Goal: Information Seeking & Learning: Learn about a topic

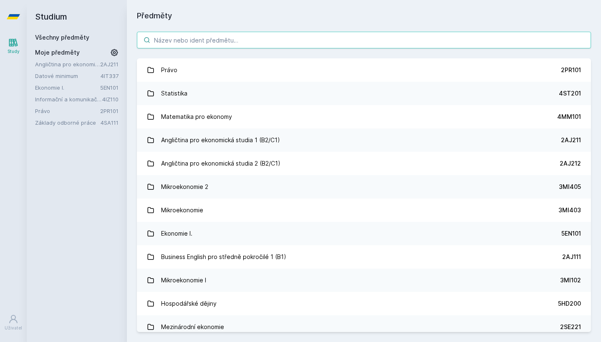
click at [254, 38] on input "search" at bounding box center [364, 40] width 454 height 17
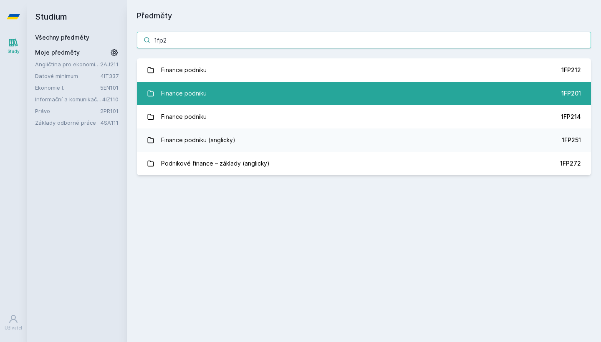
type input "1fp2"
click at [198, 84] on link "Finance podniku 1FP201" at bounding box center [364, 93] width 454 height 23
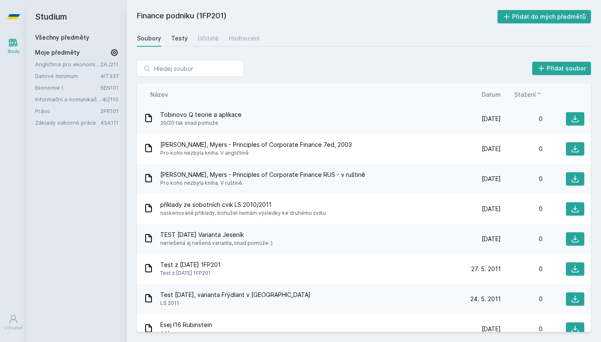
click at [180, 34] on div "Testy" at bounding box center [179, 38] width 17 height 8
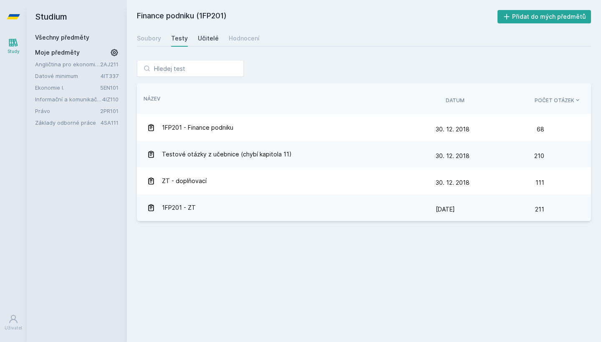
click at [211, 42] on div "Učitelé" at bounding box center [208, 38] width 21 height 8
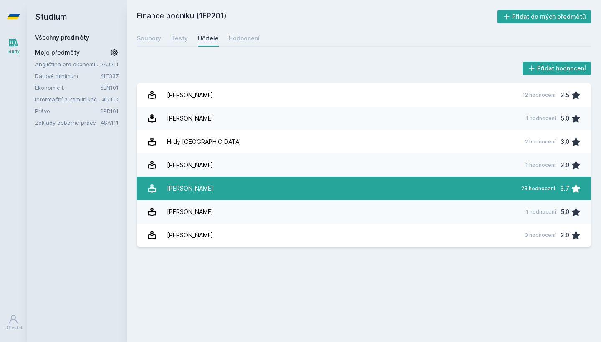
click at [227, 190] on link "[PERSON_NAME] 23 hodnocení 3.7" at bounding box center [364, 188] width 454 height 23
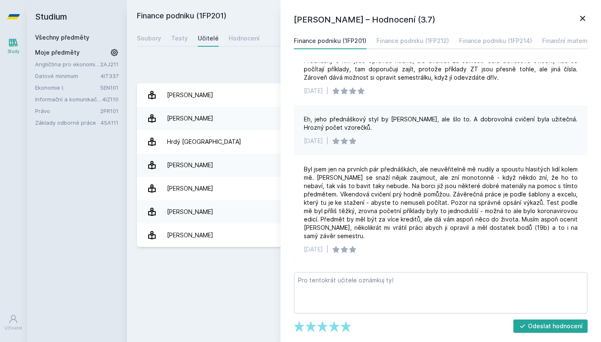
scroll to position [142, 0]
click at [582, 17] on icon at bounding box center [582, 18] width 5 height 5
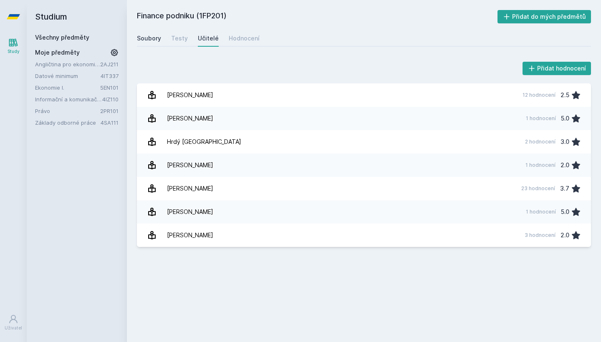
click at [148, 39] on div "Soubory" at bounding box center [149, 38] width 24 height 8
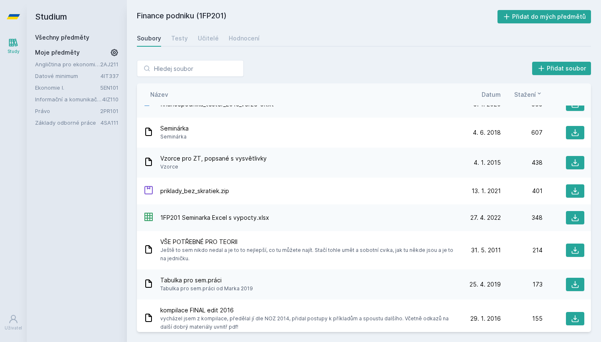
scroll to position [57, 0]
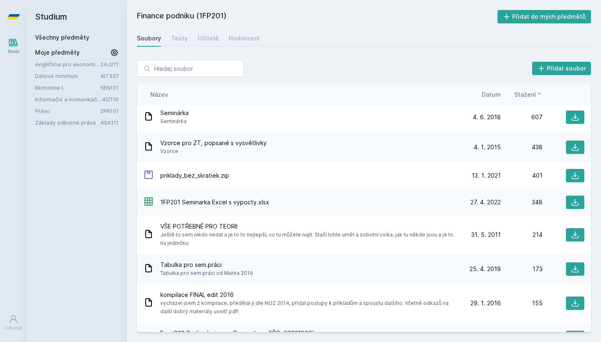
click at [240, 150] on span "Vzorce" at bounding box center [213, 151] width 106 height 8
click at [234, 147] on span "Vzorce pro ZT, popsané s vysvětlivky" at bounding box center [213, 143] width 106 height 8
click at [215, 167] on div "priklady_bez_skratiek.zip [DATE] [DATE] 401" at bounding box center [364, 175] width 454 height 27
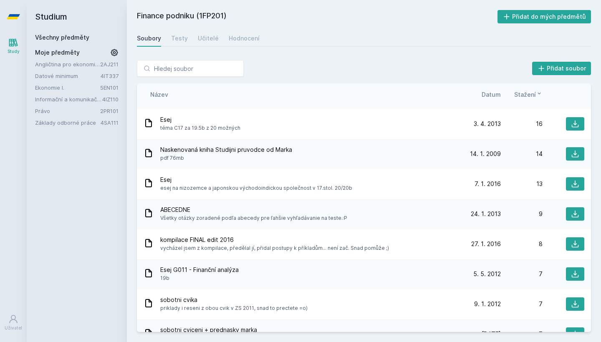
scroll to position [728, 0]
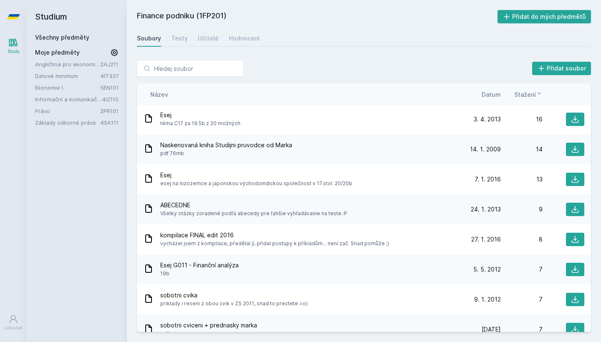
click at [226, 148] on span "Naskenovaná kniha Studijni pruvodce od Marka" at bounding box center [226, 145] width 132 height 8
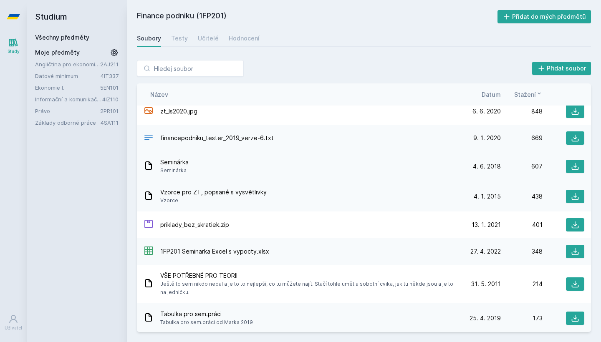
scroll to position [8, 0]
click at [569, 164] on button at bounding box center [575, 165] width 18 height 13
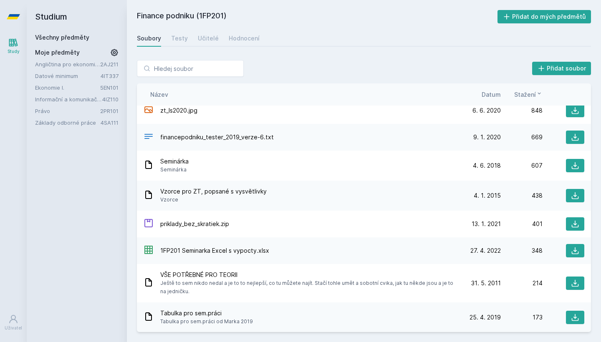
click at [391, 22] on h2 "Finance podniku (1FP201)" at bounding box center [317, 16] width 361 height 13
click at [355, 17] on h2 "Finance podniku (1FP201)" at bounding box center [317, 16] width 361 height 13
